Goal: Find specific page/section: Find specific page/section

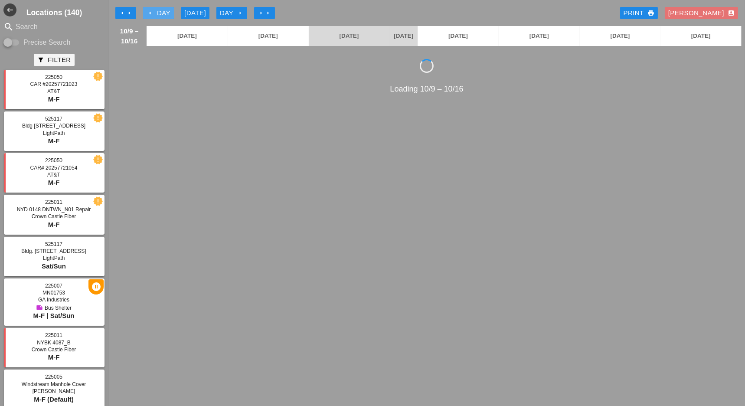
click at [153, 12] on icon "arrow_left" at bounding box center [150, 13] width 7 height 7
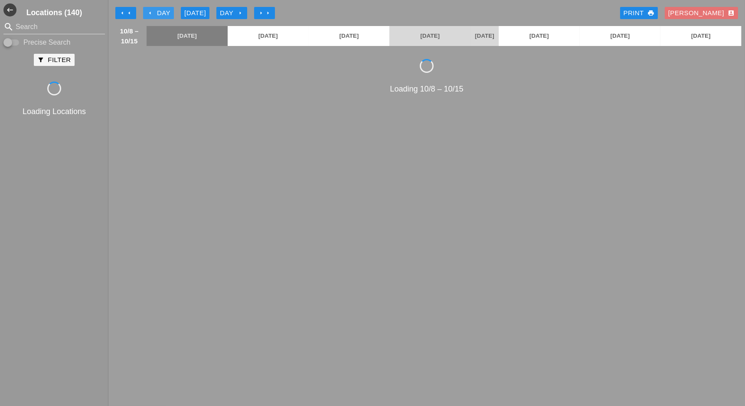
click at [153, 12] on icon "arrow_left" at bounding box center [150, 13] width 7 height 7
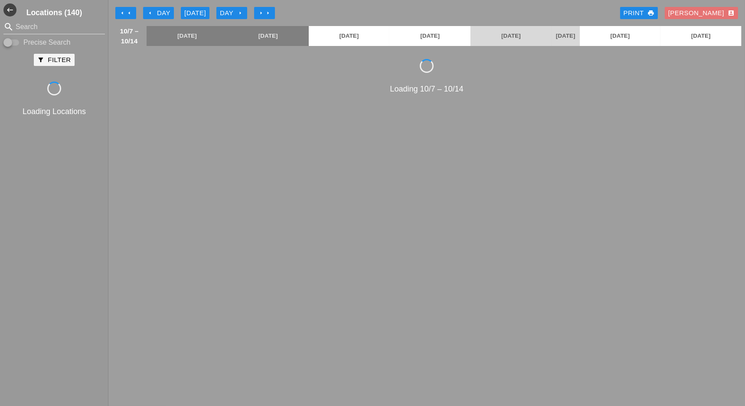
click at [153, 14] on icon "arrow_left" at bounding box center [150, 13] width 7 height 7
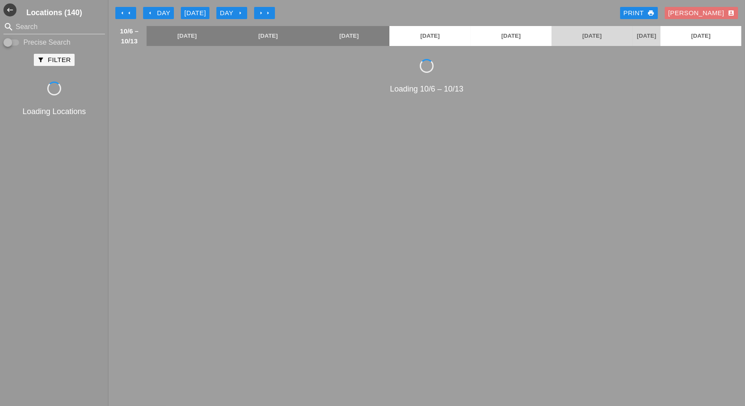
click at [162, 16] on div "arrow_left Day" at bounding box center [159, 13] width 24 height 10
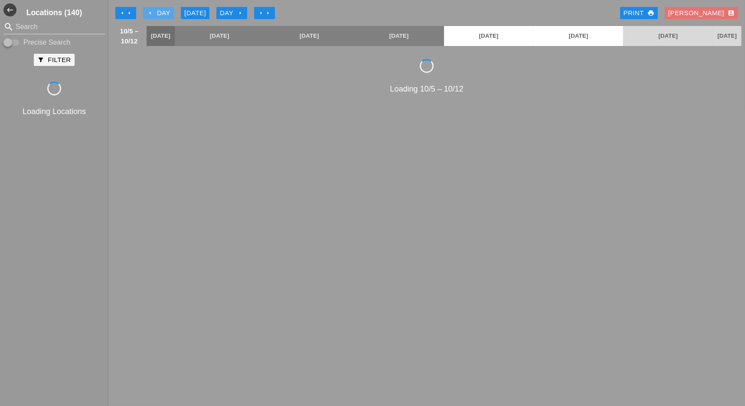
click at [166, 15] on div "arrow_left Day" at bounding box center [159, 13] width 24 height 10
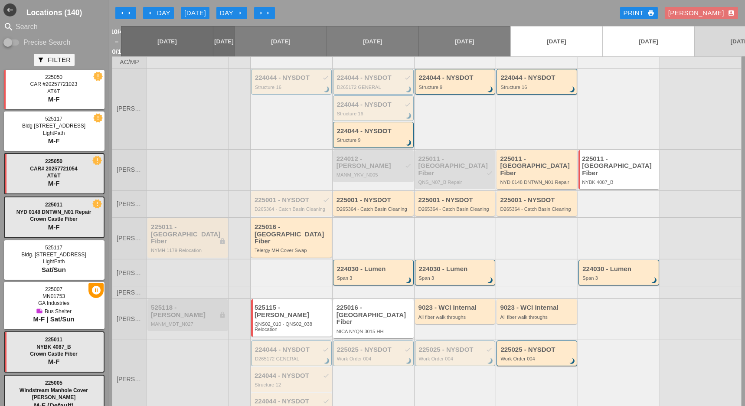
click at [161, 12] on div "arrow_left Day" at bounding box center [159, 13] width 24 height 10
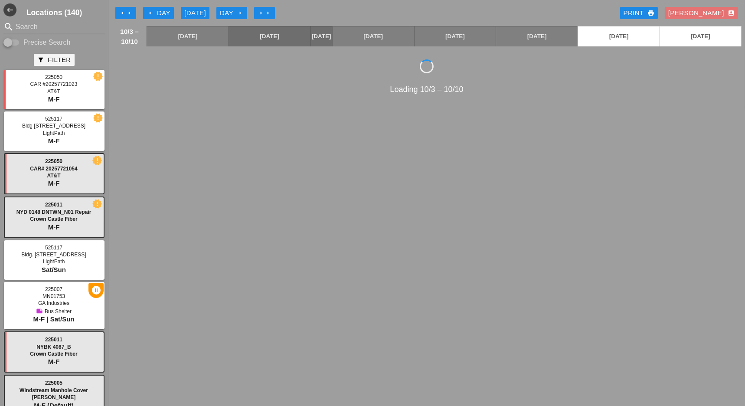
click at [166, 13] on div "arrow_left Day" at bounding box center [159, 13] width 24 height 10
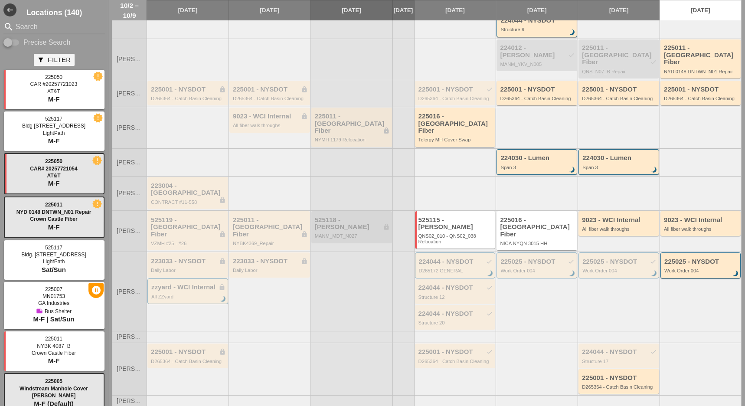
scroll to position [115, 0]
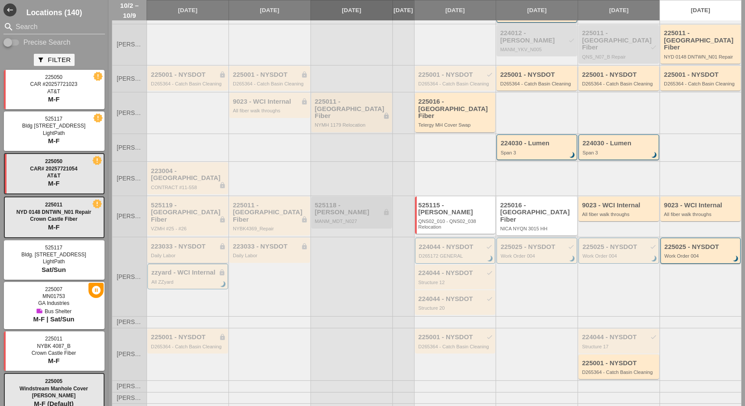
click at [180, 243] on div "223033 - NYSDOT lock Daily Labor" at bounding box center [188, 251] width 75 height 16
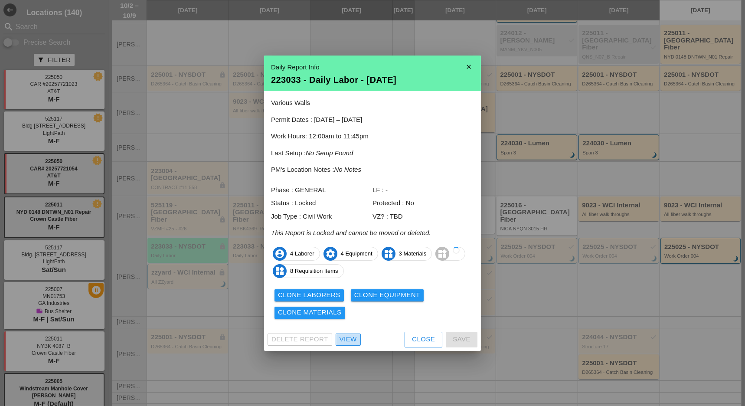
click at [342, 342] on div "View" at bounding box center [348, 340] width 17 height 10
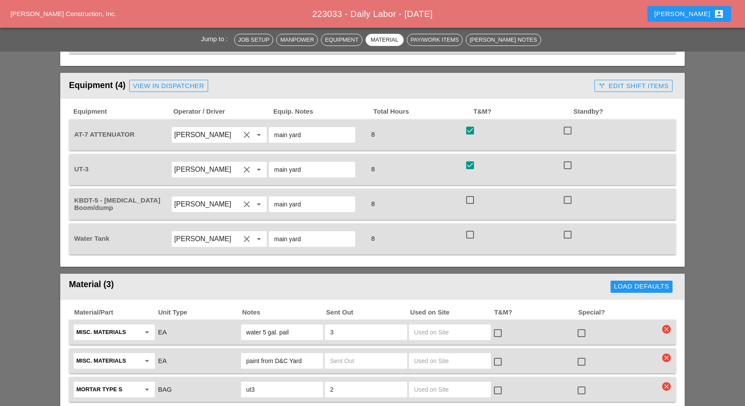
scroll to position [578, 0]
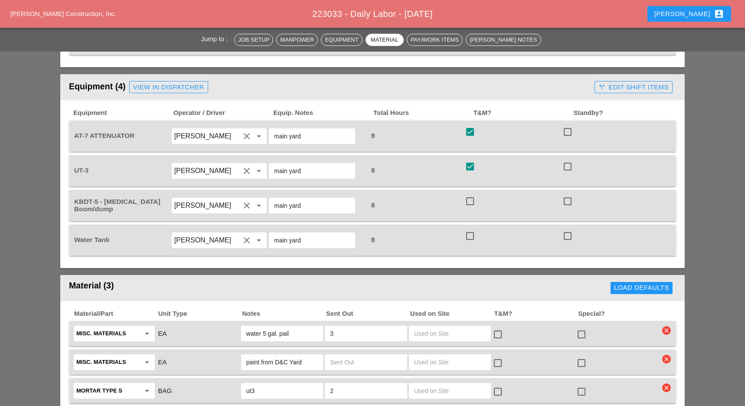
click at [472, 194] on div at bounding box center [470, 201] width 15 height 15
checkbox input "true"
click at [470, 229] on div at bounding box center [470, 236] width 15 height 15
checkbox input "true"
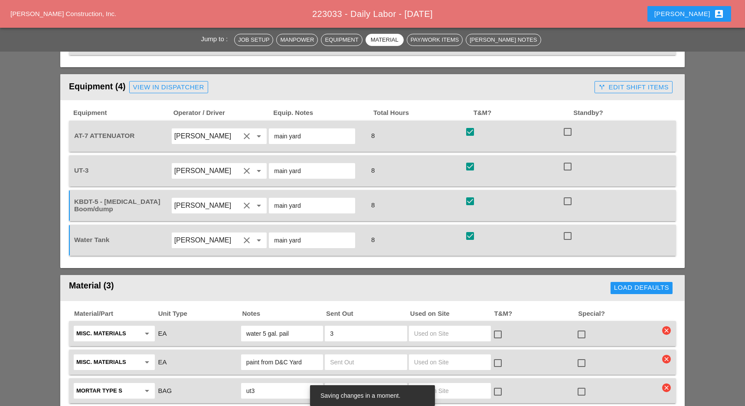
scroll to position [463, 0]
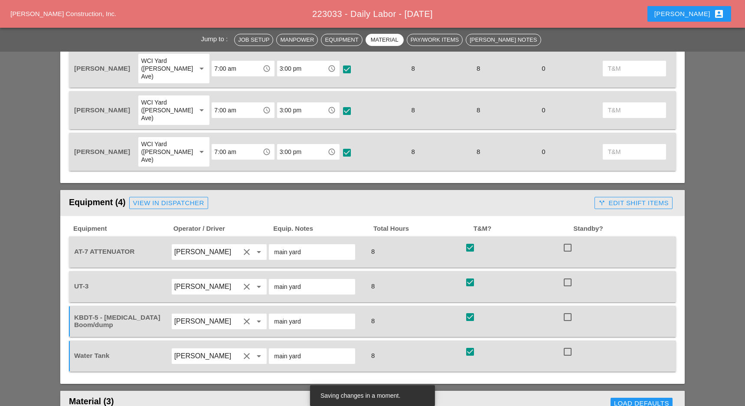
click at [623, 198] on div "call_split Edit Shift Items" at bounding box center [634, 203] width 70 height 10
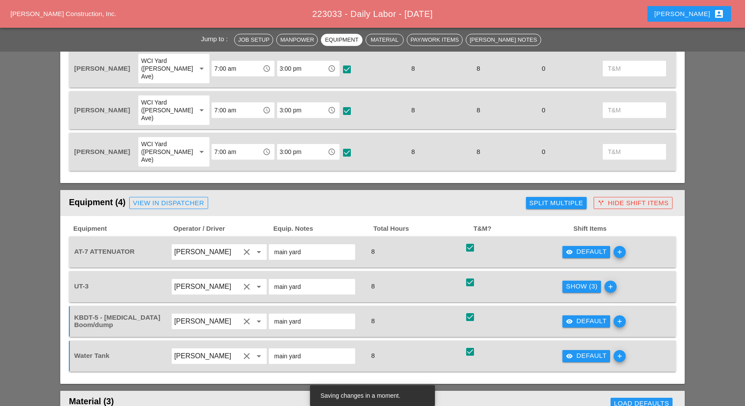
click at [469, 310] on div at bounding box center [470, 317] width 15 height 15
checkbox input "false"
click at [469, 345] on div at bounding box center [470, 352] width 15 height 15
checkbox input "false"
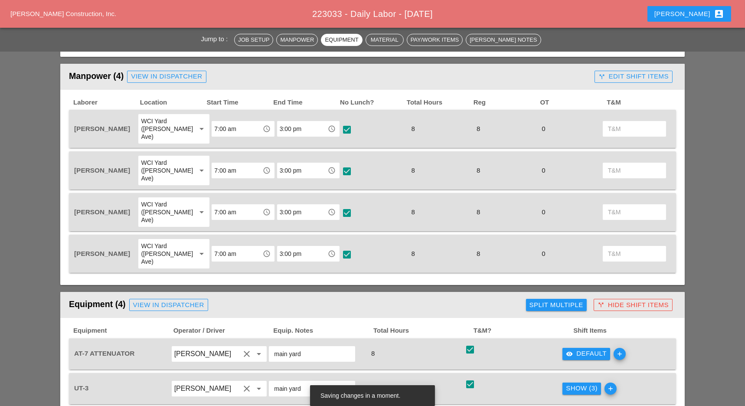
scroll to position [347, 0]
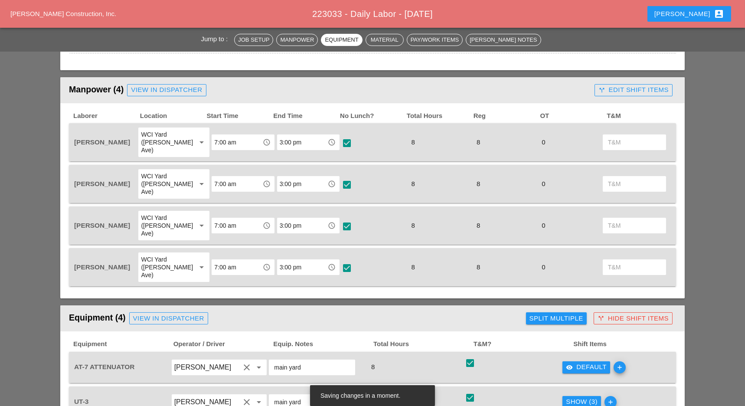
click at [634, 88] on div "call_split Edit Shift Items" at bounding box center [634, 90] width 70 height 10
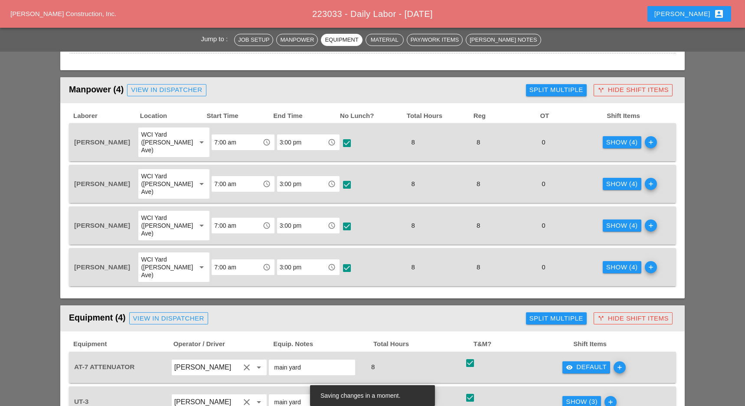
click at [609, 179] on div "Show (4)" at bounding box center [623, 184] width 32 height 10
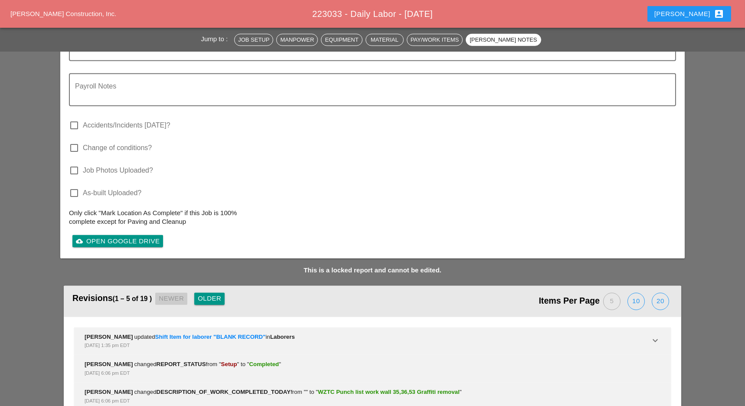
scroll to position [1535, 0]
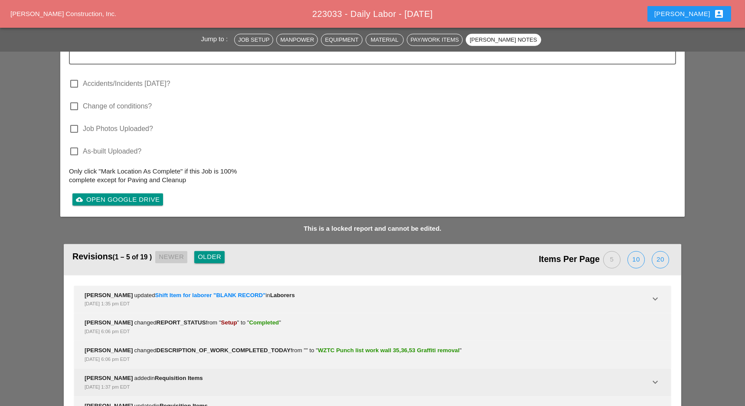
click at [652, 377] on icon "keyboard_arrow_down" at bounding box center [655, 382] width 10 height 10
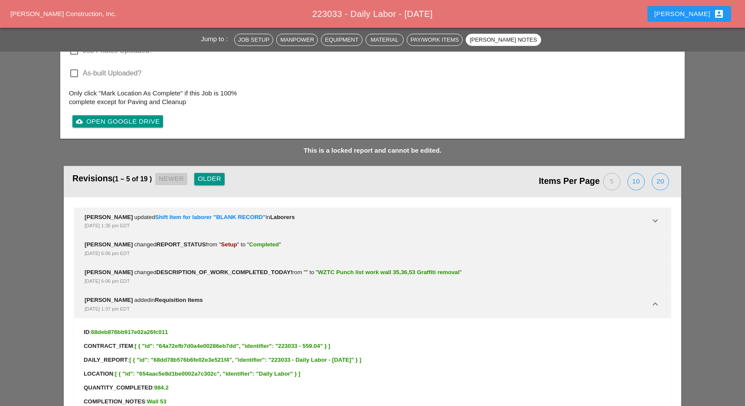
scroll to position [1729, 0]
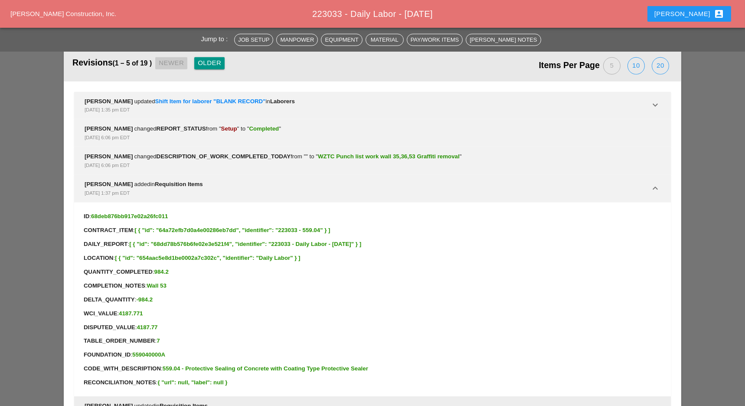
click at [653, 405] on icon "keyboard_arrow_down" at bounding box center [655, 410] width 10 height 10
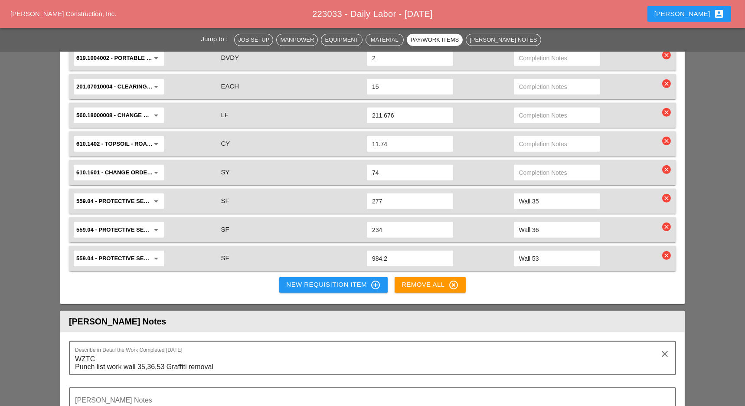
scroll to position [1076, 0]
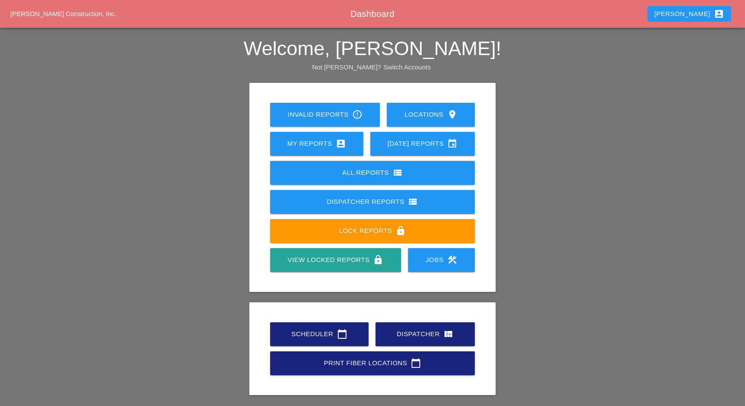
click at [305, 334] on div "Scheduler calendar_today" at bounding box center [319, 334] width 71 height 10
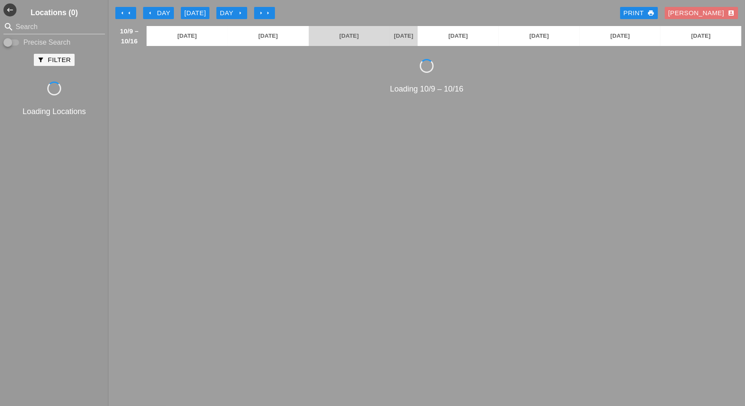
click at [130, 10] on icon "arrow_left" at bounding box center [129, 13] width 7 height 7
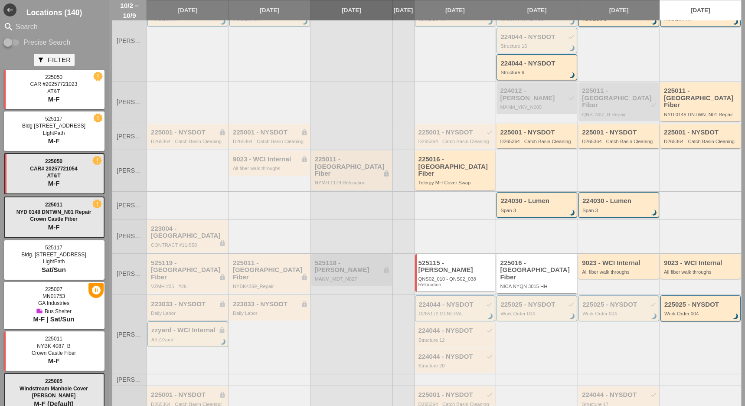
scroll to position [115, 0]
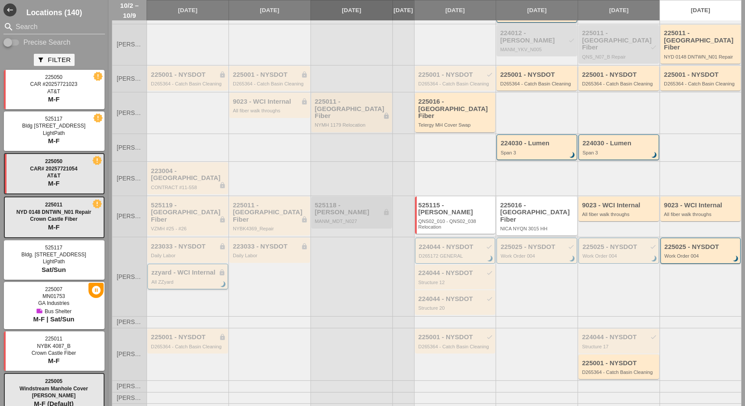
click at [171, 269] on div "zzyard - WCI Internal lock All ZZyard brightness_3" at bounding box center [188, 277] width 74 height 16
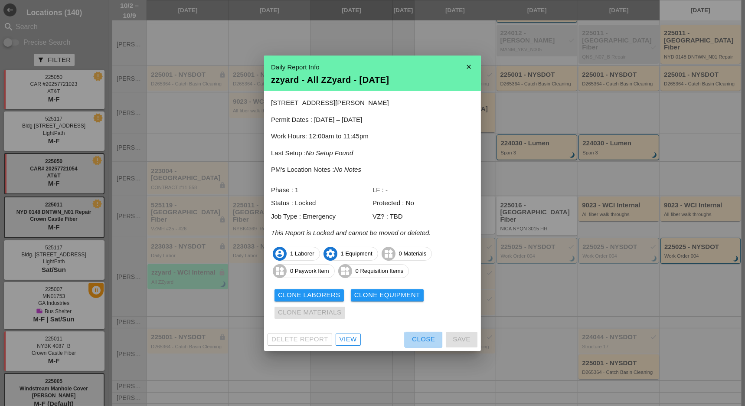
drag, startPoint x: 408, startPoint y: 334, endPoint x: 400, endPoint y: 334, distance: 8.2
click at [408, 335] on button "Close" at bounding box center [424, 340] width 38 height 16
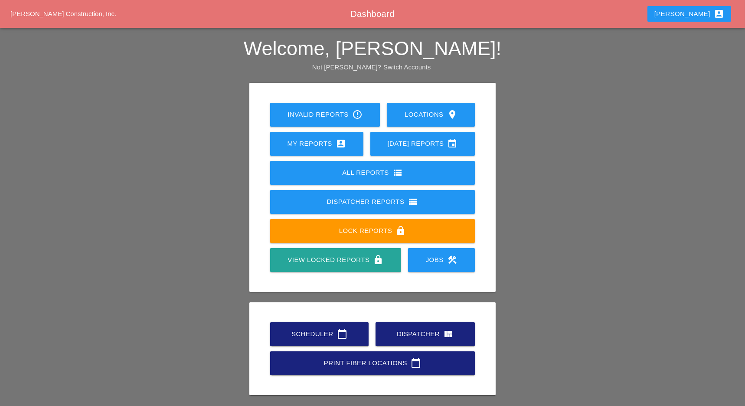
click at [289, 324] on link "Scheduler calendar_today" at bounding box center [319, 334] width 98 height 24
click at [293, 329] on div "Scheduler calendar_today" at bounding box center [319, 334] width 71 height 10
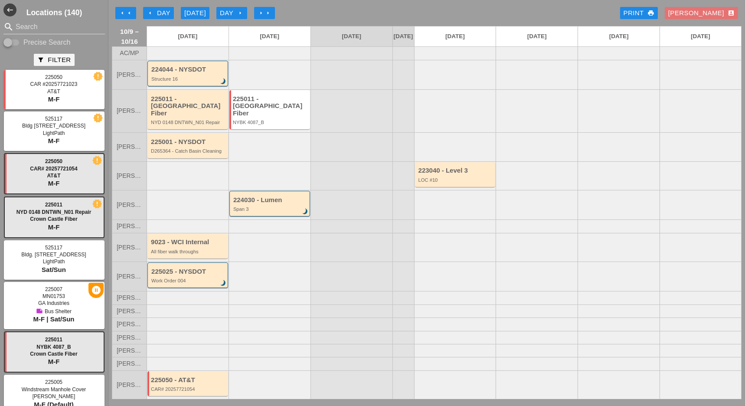
click at [368, 241] on div at bounding box center [352, 247] width 82 height 29
click at [130, 12] on icon "arrow_left" at bounding box center [129, 13] width 7 height 7
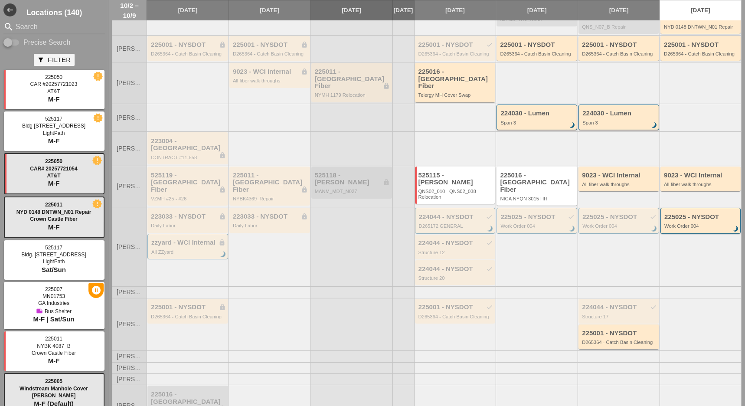
scroll to position [158, 0]
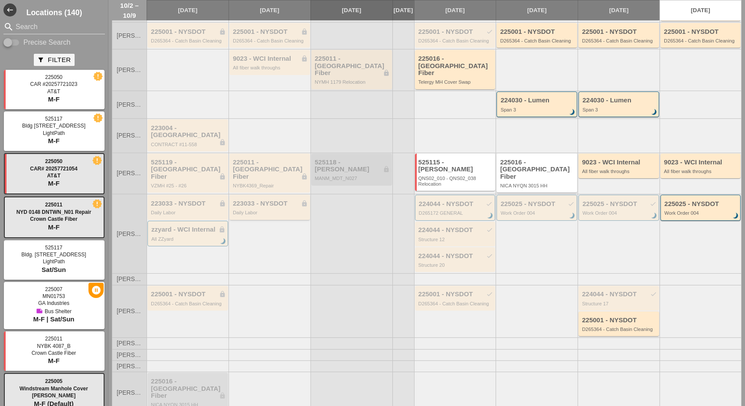
click at [266, 210] on div "Daily Labor" at bounding box center [270, 212] width 75 height 5
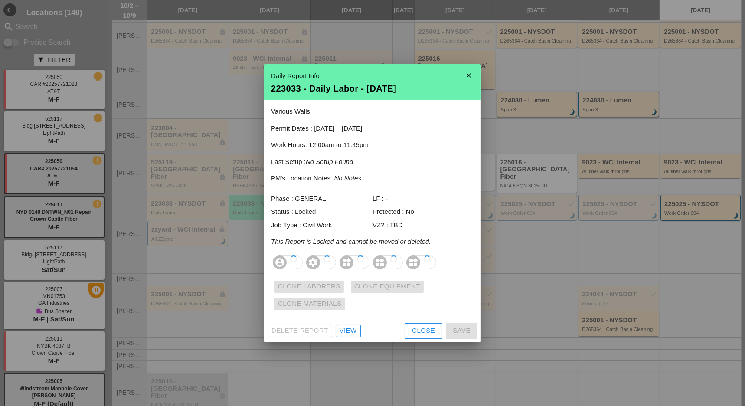
click at [352, 333] on div "View" at bounding box center [348, 331] width 17 height 10
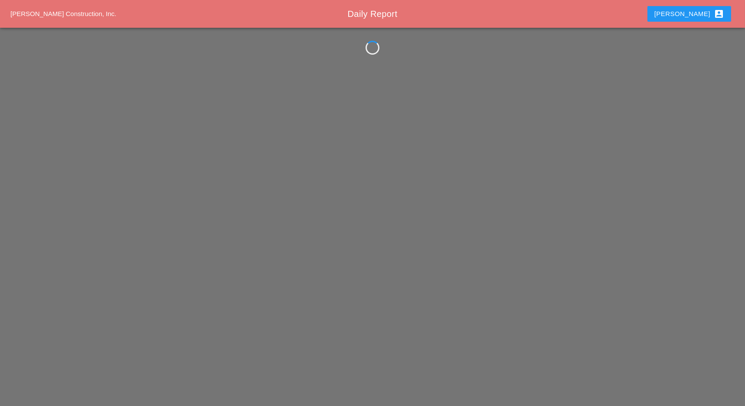
click at [354, 339] on div "Westmoreland Construction, Inc. Daily Report Luca account_box" at bounding box center [372, 203] width 745 height 406
